Goal: Information Seeking & Learning: Find specific page/section

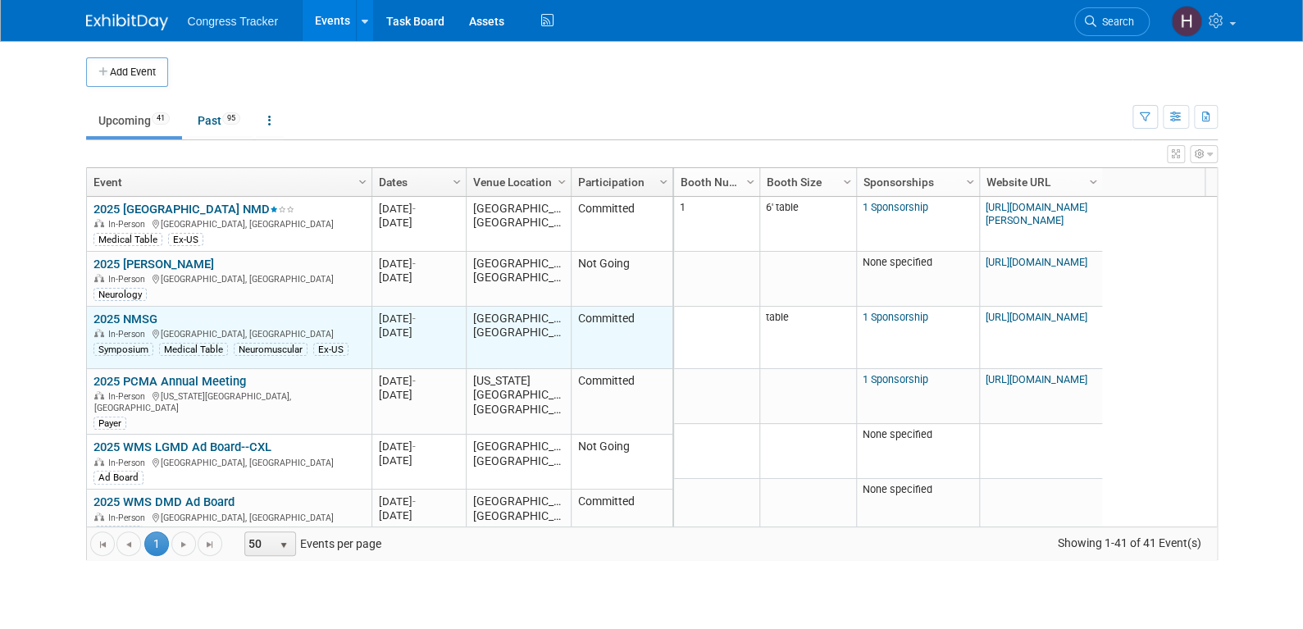
click at [150, 312] on link "2025 NMSG" at bounding box center [125, 319] width 64 height 15
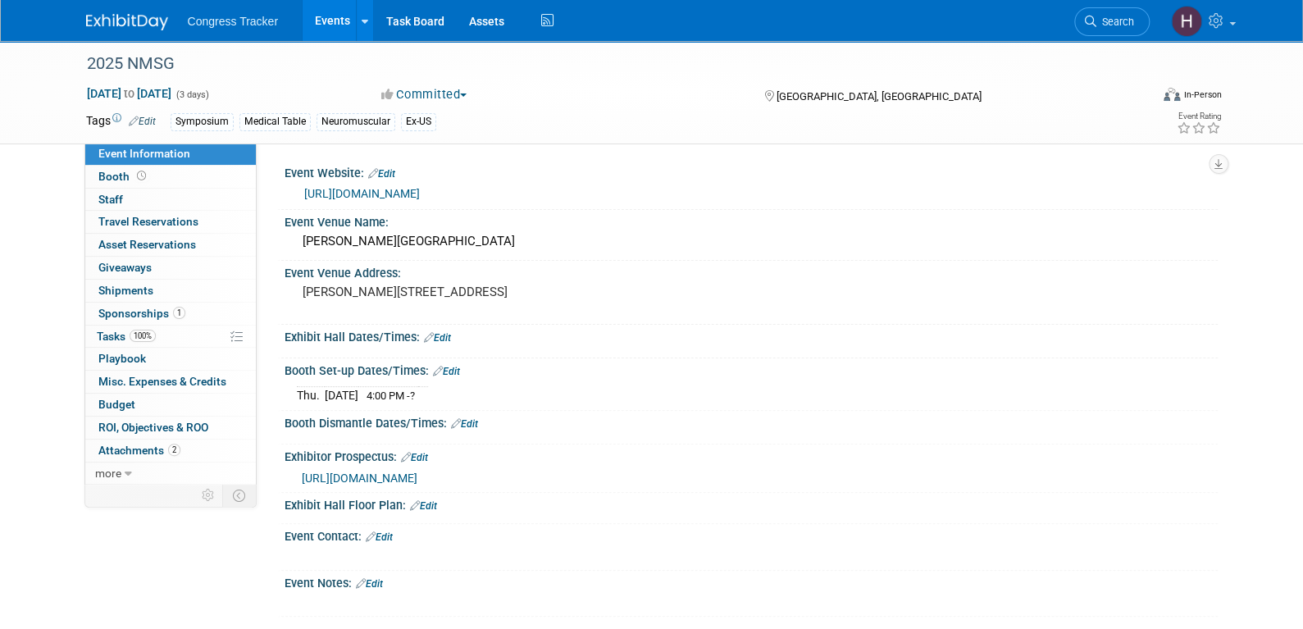
scroll to position [164, 0]
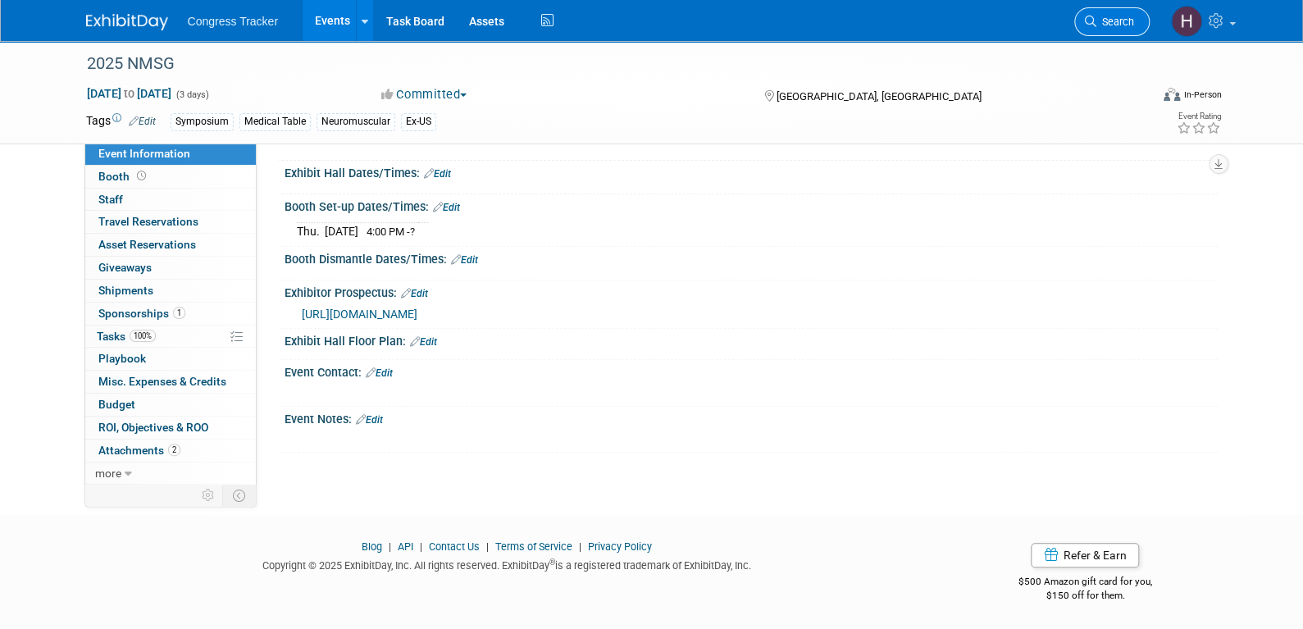
click at [1104, 19] on span "Search" at bounding box center [1115, 22] width 38 height 12
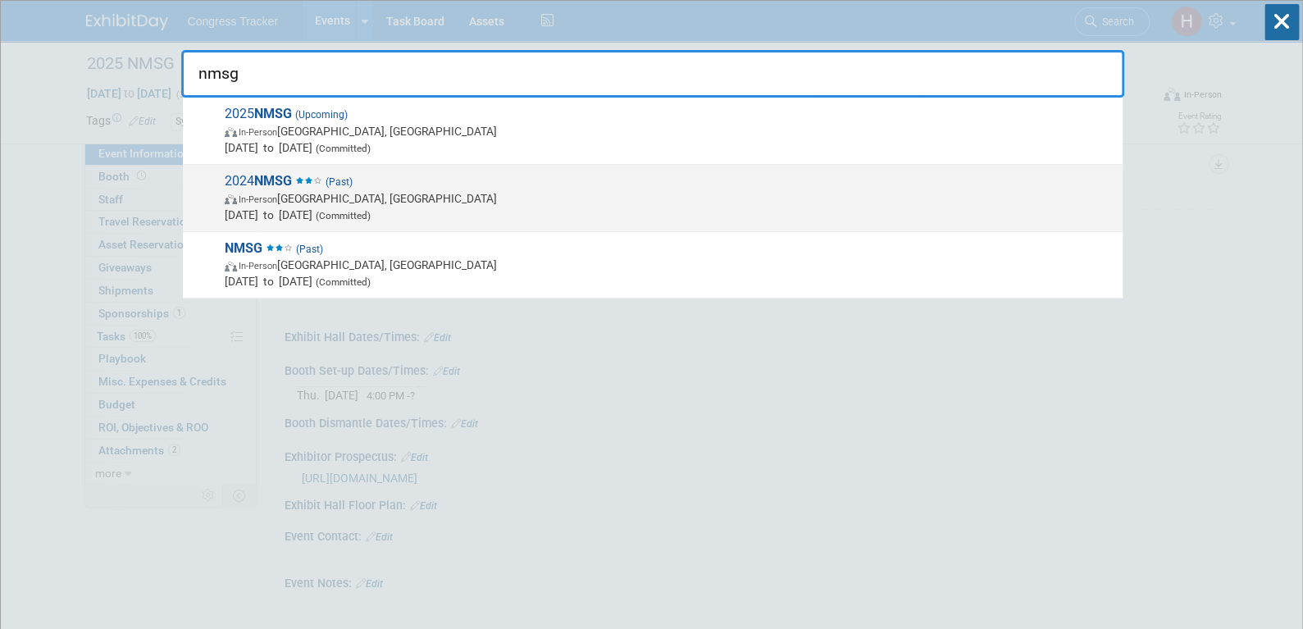
type input "nmsg"
click at [323, 207] on span "Sep 20, 2024 to Sep 22, 2024 (Committed)" at bounding box center [670, 215] width 890 height 16
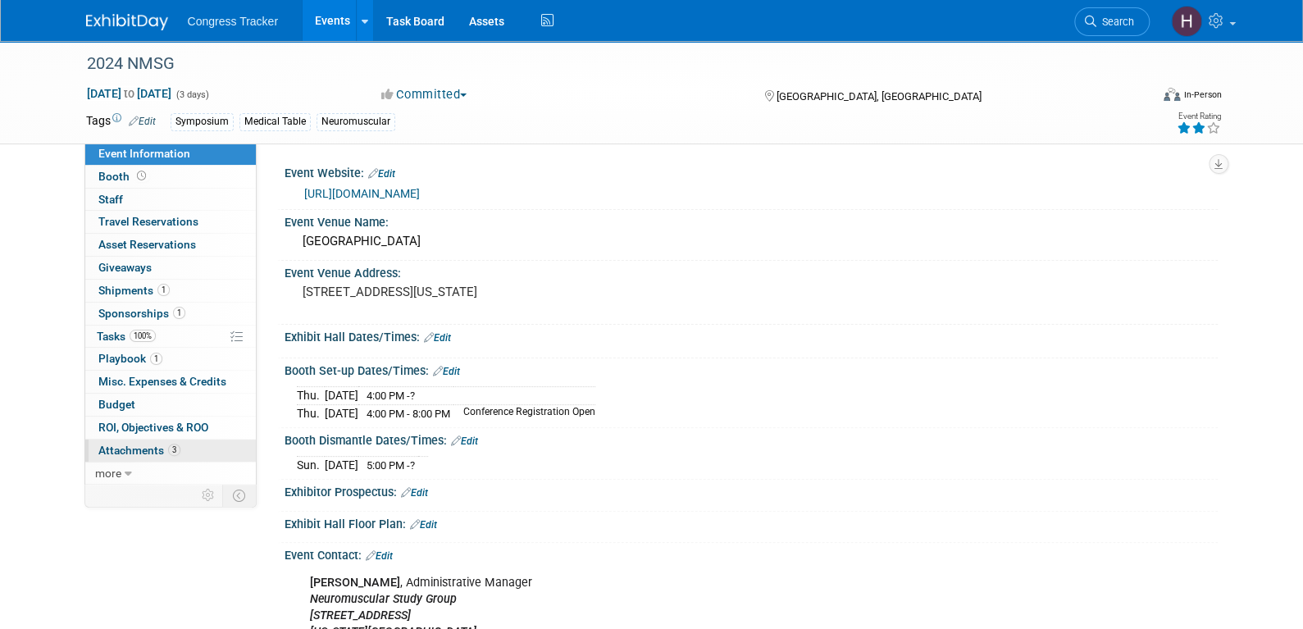
click at [139, 444] on span "Attachments 3" at bounding box center [139, 450] width 82 height 13
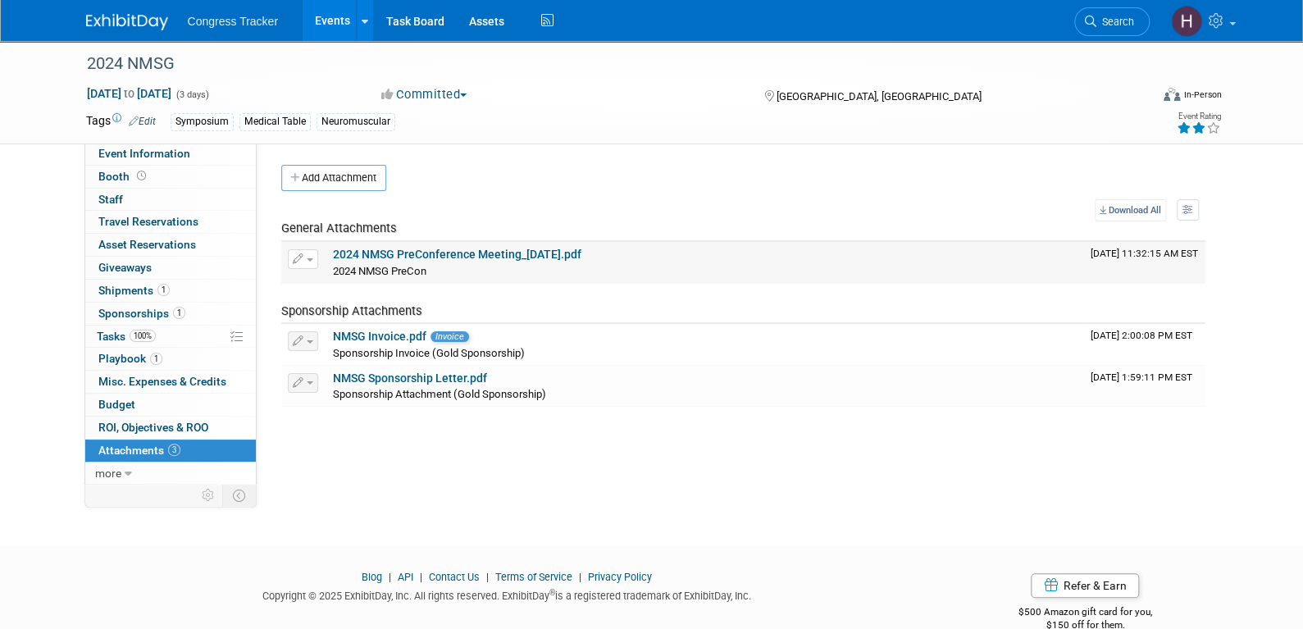
click at [460, 253] on link "2024 NMSG PreConference Meeting_17September2024.pdf" at bounding box center [457, 254] width 248 height 13
